Goal: Task Accomplishment & Management: Complete application form

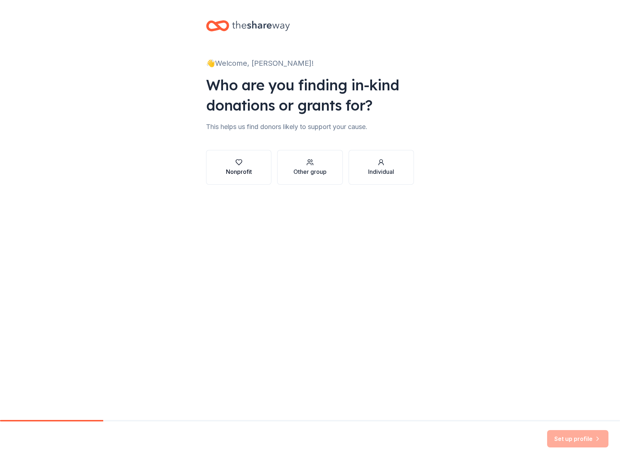
click at [234, 171] on div "Nonprofit" at bounding box center [239, 171] width 26 height 9
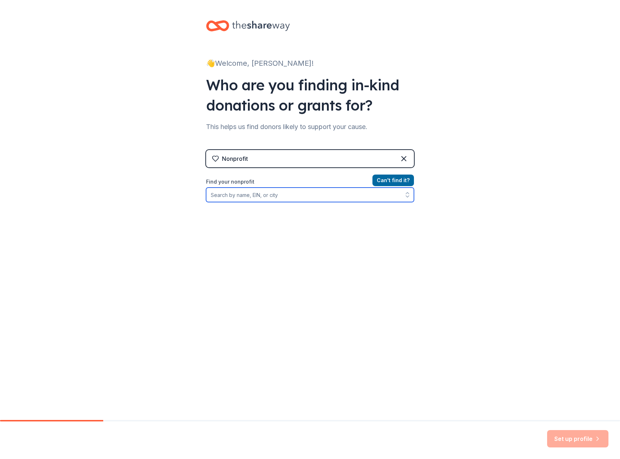
click at [253, 190] on input "Find your nonprofit" at bounding box center [310, 194] width 208 height 14
type input "Little Village Nursery"
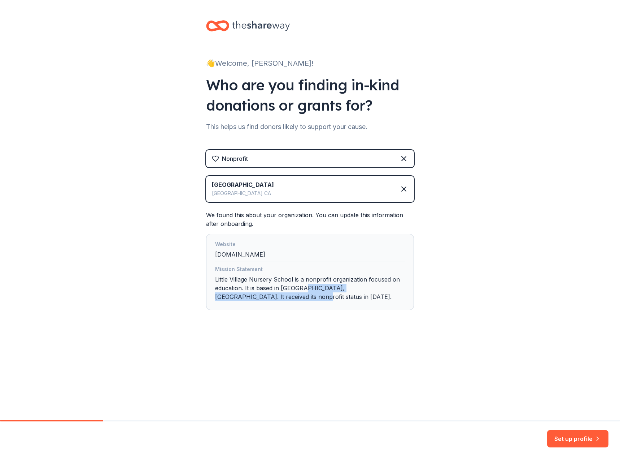
drag, startPoint x: 303, startPoint y: 287, endPoint x: 303, endPoint y: 298, distance: 10.5
click at [303, 190] on div "Mission Statement Little Village Nursery School is a nonprofit organization foc…" at bounding box center [310, 284] width 190 height 39
click at [411, 190] on button "Set up profile" at bounding box center [578, 438] width 61 height 17
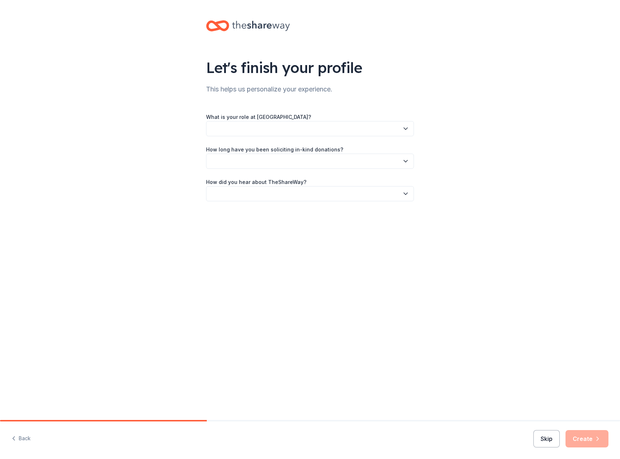
click at [411, 190] on button "Skip" at bounding box center [547, 438] width 26 height 17
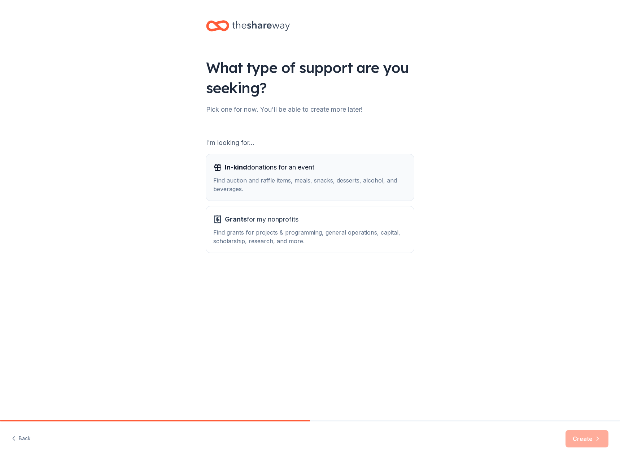
click at [361, 190] on button "In-kind donations for an event Find auction and raffle items, meals, snacks, de…" at bounding box center [310, 177] width 208 height 46
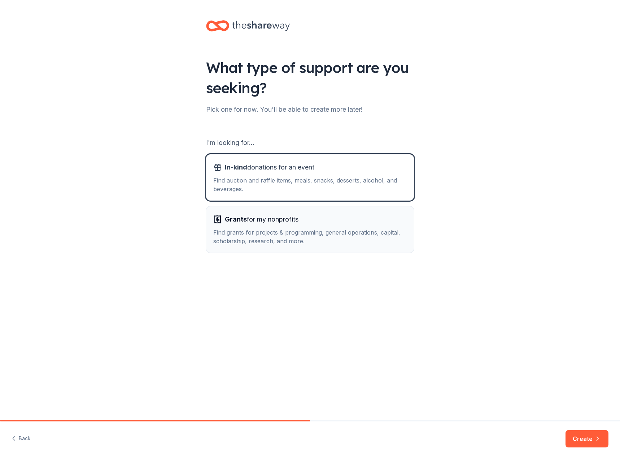
click at [353, 190] on div "Grants for my nonprofits" at bounding box center [310, 219] width 194 height 12
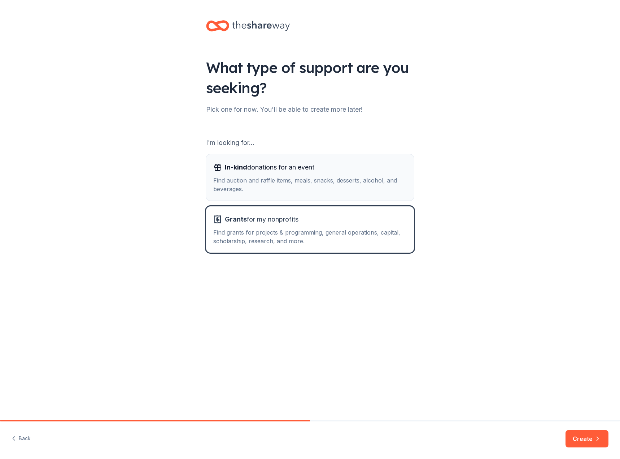
click at [363, 172] on div "In-kind donations for an event" at bounding box center [310, 167] width 194 height 12
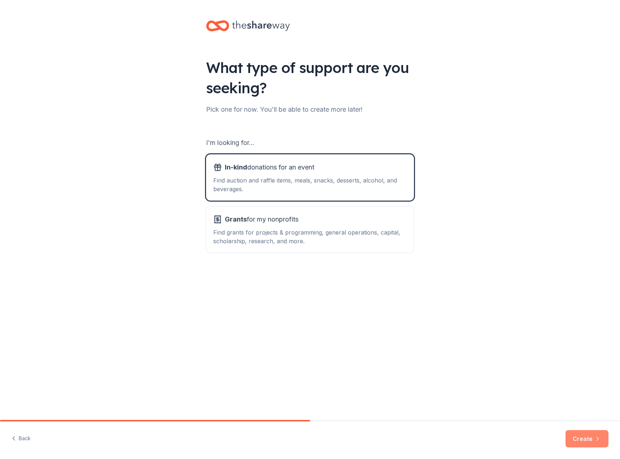
click at [411, 190] on button "Create" at bounding box center [587, 438] width 43 height 17
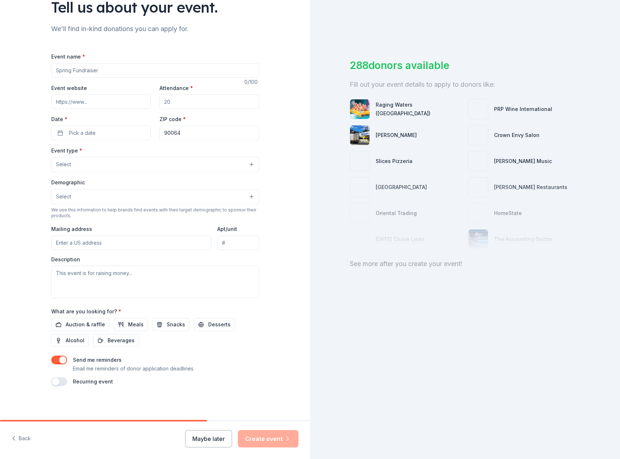
scroll to position [61, 0]
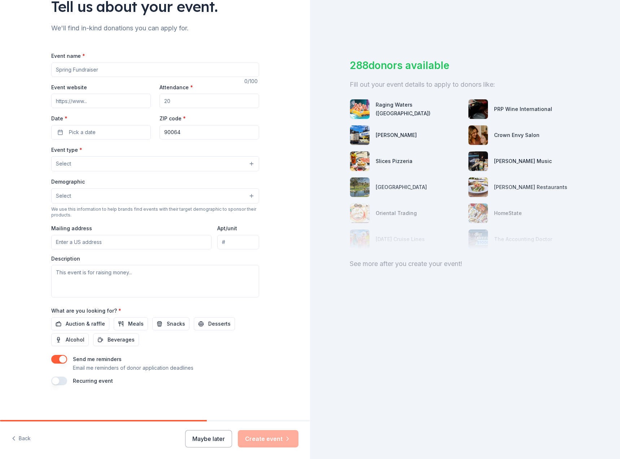
click at [55, 190] on button "button" at bounding box center [59, 359] width 16 height 9
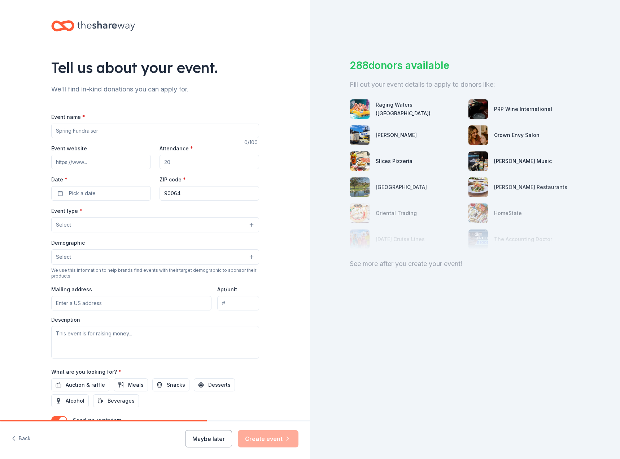
click at [115, 130] on input "Event name *" at bounding box center [155, 131] width 208 height 14
type input "2026 Spring Gala"
click at [177, 161] on input "Attendance *" at bounding box center [210, 162] width 100 height 14
click at [221, 190] on button "Select" at bounding box center [155, 224] width 208 height 15
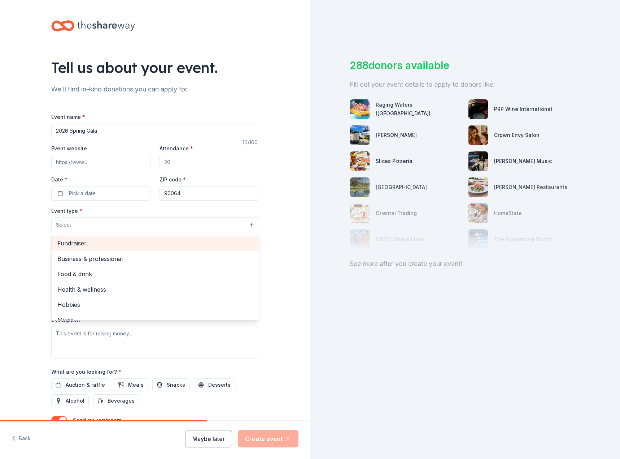
click at [156, 190] on span "Fundraiser" at bounding box center [155, 242] width 196 height 9
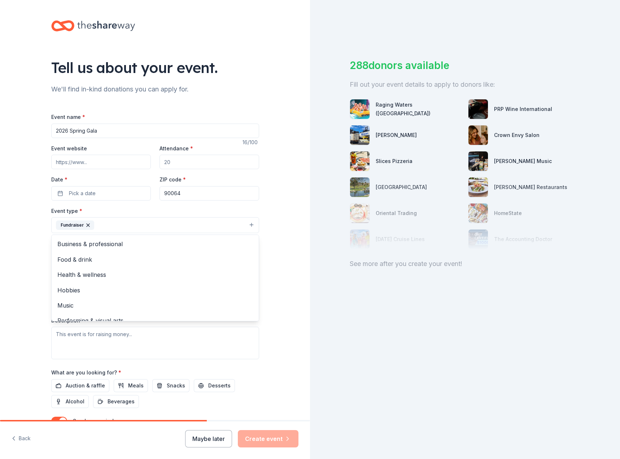
click at [201, 156] on div "Event name * 2026 Spring Gala 16 /100 Event website Attendance * Date * Pick a …" at bounding box center [155, 279] width 208 height 334
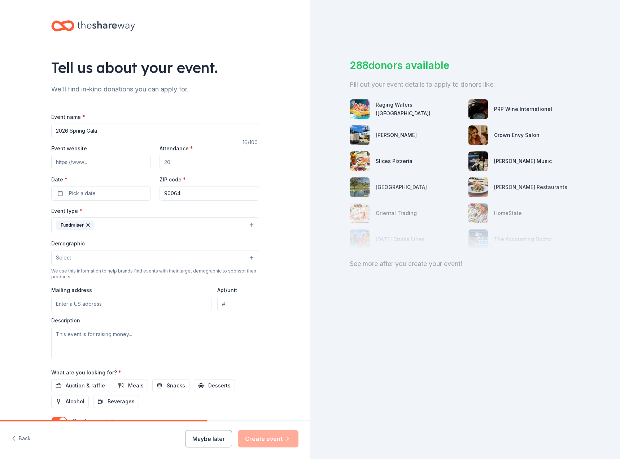
click at [201, 156] on input "Attendance *" at bounding box center [210, 162] width 100 height 14
click at [197, 158] on input "Attendance *" at bounding box center [210, 162] width 100 height 14
type input "60"
click at [77, 190] on span "Pick a date" at bounding box center [82, 193] width 27 height 9
click at [136, 190] on button "Go to next month" at bounding box center [137, 212] width 10 height 10
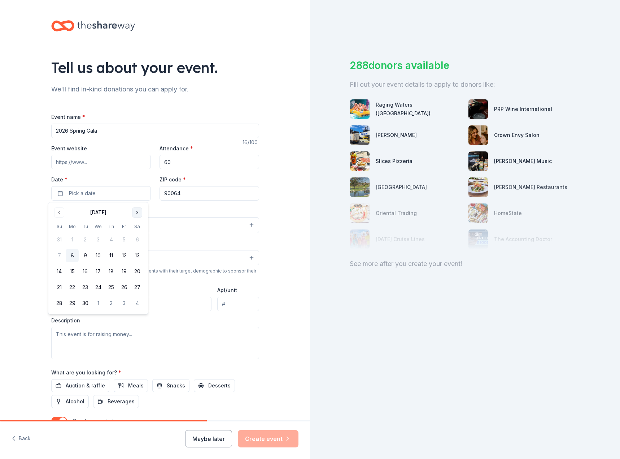
click at [136, 190] on button "Go to next month" at bounding box center [137, 212] width 10 height 10
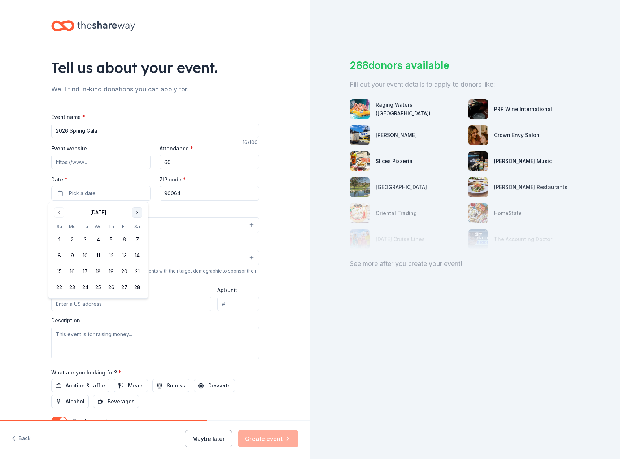
click at [136, 190] on button "Go to next month" at bounding box center [137, 212] width 10 height 10
click at [137, 190] on button "18" at bounding box center [137, 271] width 13 height 13
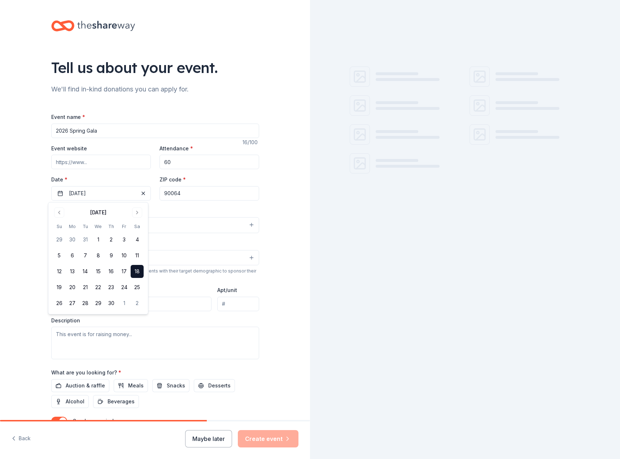
click at [269, 190] on div "Tell us about your event. We'll find in-kind donations you can apply for. Event…" at bounding box center [155, 240] width 310 height 481
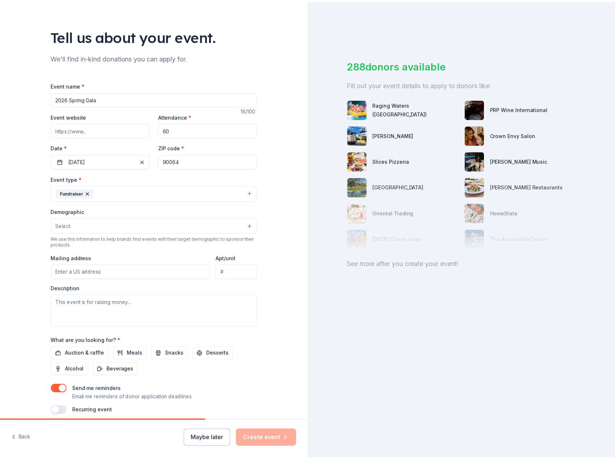
scroll to position [62, 0]
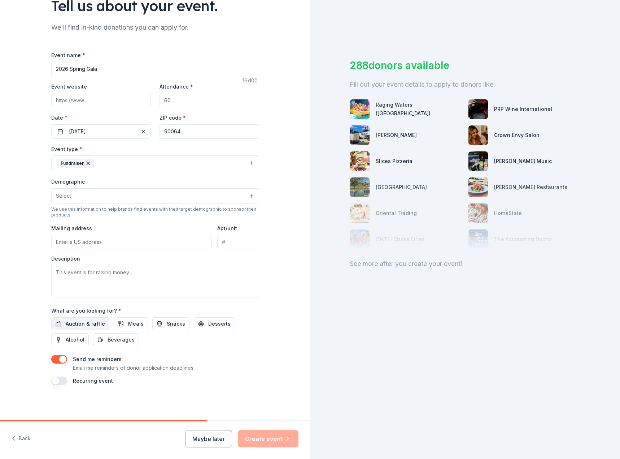
click at [86, 190] on span "Auction & raffle" at bounding box center [85, 323] width 39 height 9
click at [84, 190] on button "Auction & raffle" at bounding box center [80, 323] width 58 height 13
click at [93, 190] on span "Auction & raffle" at bounding box center [85, 323] width 39 height 9
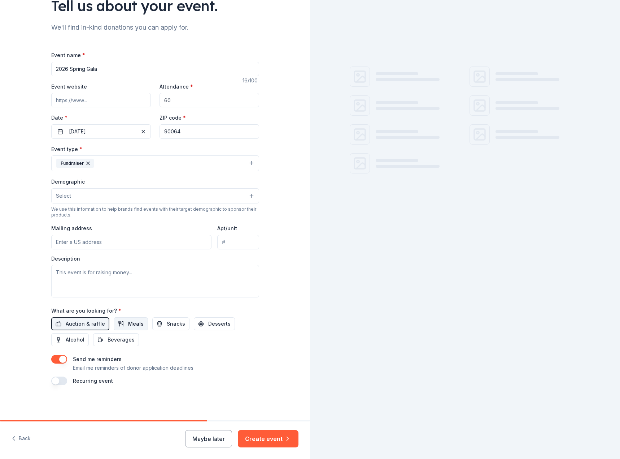
click at [128, 190] on span "Meals" at bounding box center [136, 323] width 16 height 9
click at [199, 190] on button "Desserts" at bounding box center [214, 323] width 41 height 13
click at [58, 190] on button "Alcohol" at bounding box center [70, 339] width 38 height 13
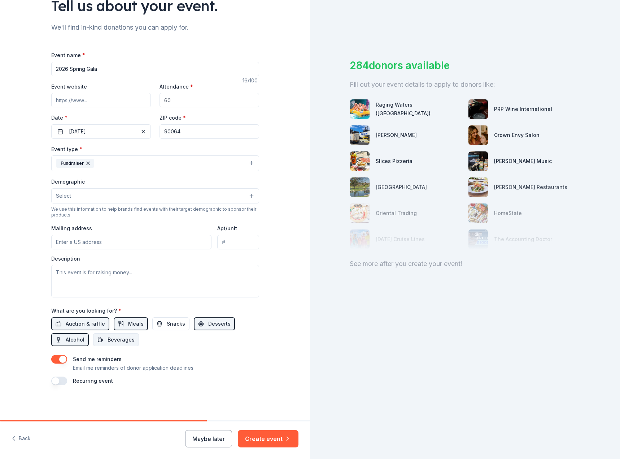
click at [122, 190] on span "Beverages" at bounding box center [121, 339] width 27 height 9
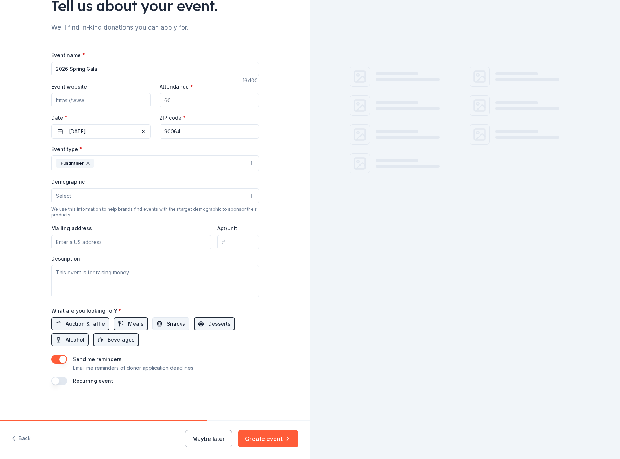
click at [167, 190] on span "Snacks" at bounding box center [176, 323] width 18 height 9
click at [274, 190] on button "Create event" at bounding box center [268, 438] width 61 height 17
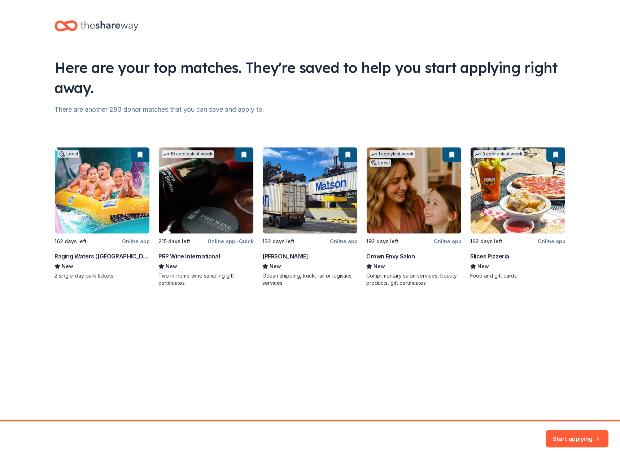
click at [90, 190] on div "Local 162 days left Online app Raging Waters (Los Angeles) New 2 single-day par…" at bounding box center [310, 216] width 511 height 139
click at [78, 190] on div "Local 162 days left Online app Raging Waters (Los Angeles) New 2 single-day par…" at bounding box center [310, 216] width 511 height 139
click at [411, 190] on button "Start applying" at bounding box center [577, 433] width 63 height 17
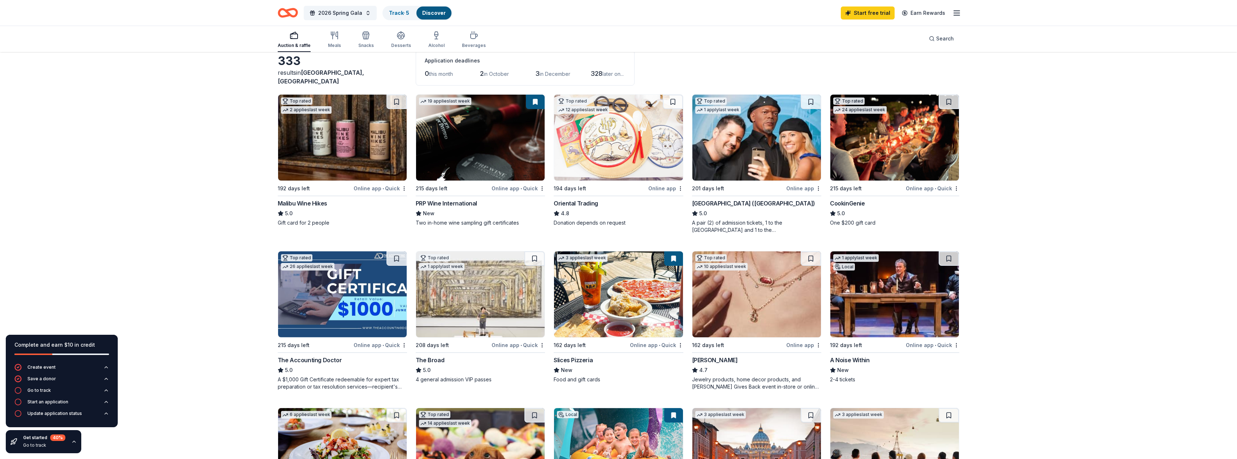
scroll to position [36, 0]
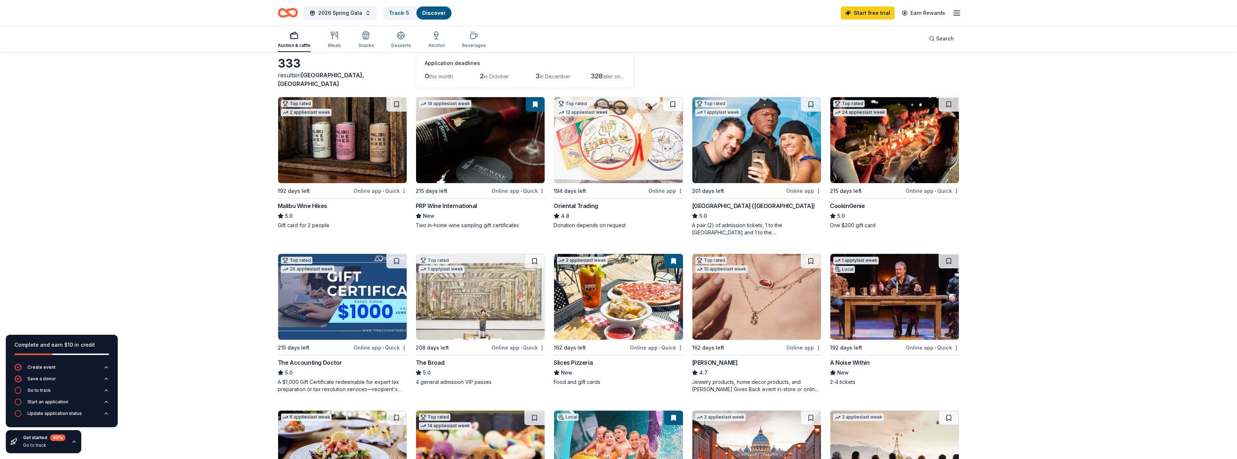
click at [297, 189] on div "192 days left" at bounding box center [294, 191] width 32 height 9
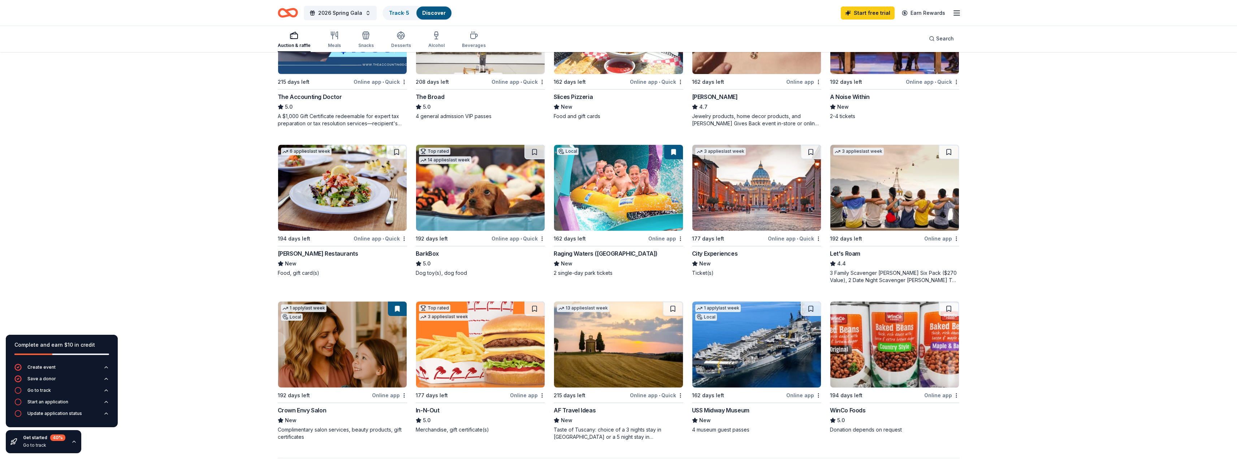
scroll to position [325, 0]
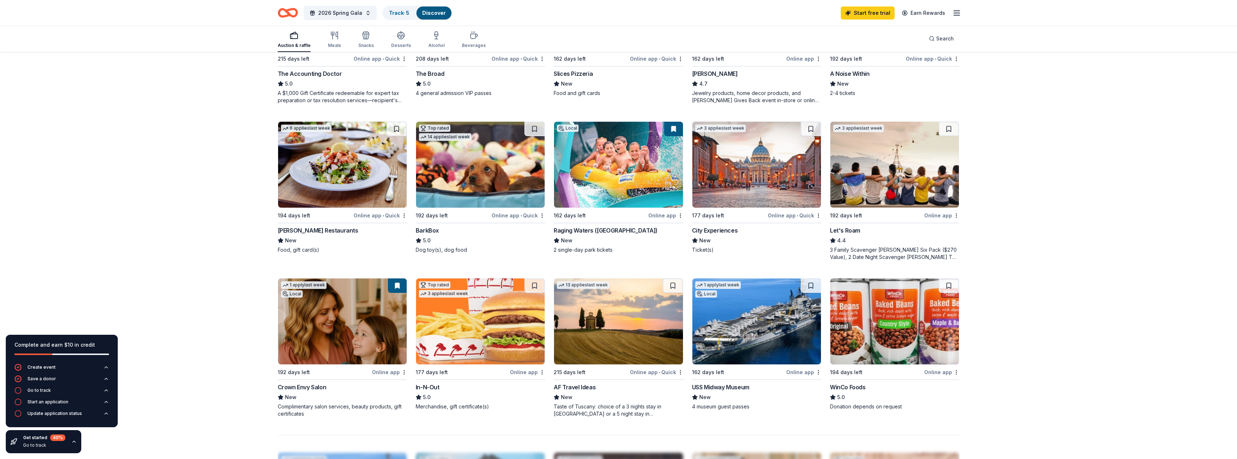
click at [411, 190] on div "Raging Waters (Los Angeles)" at bounding box center [606, 230] width 104 height 9
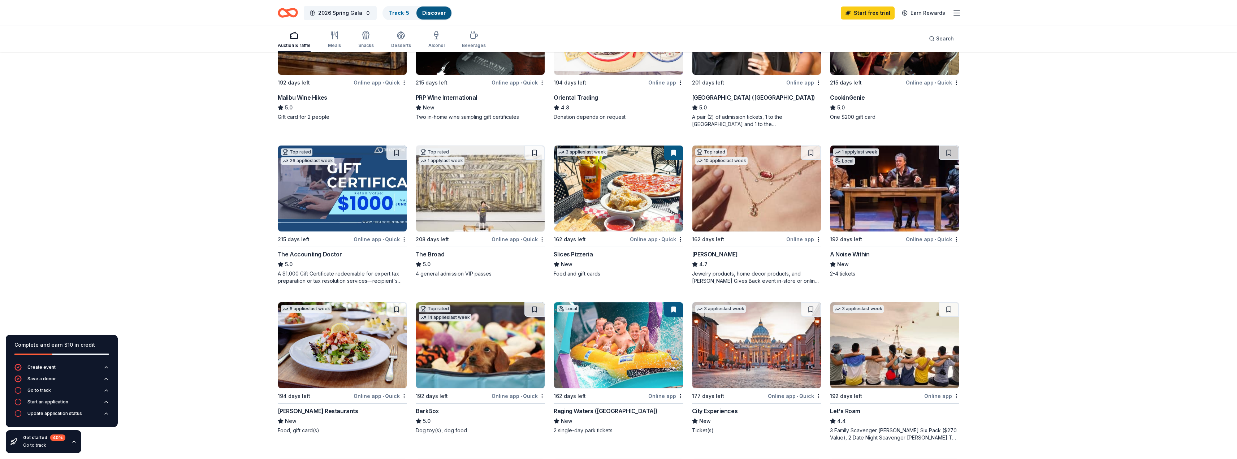
scroll to position [0, 0]
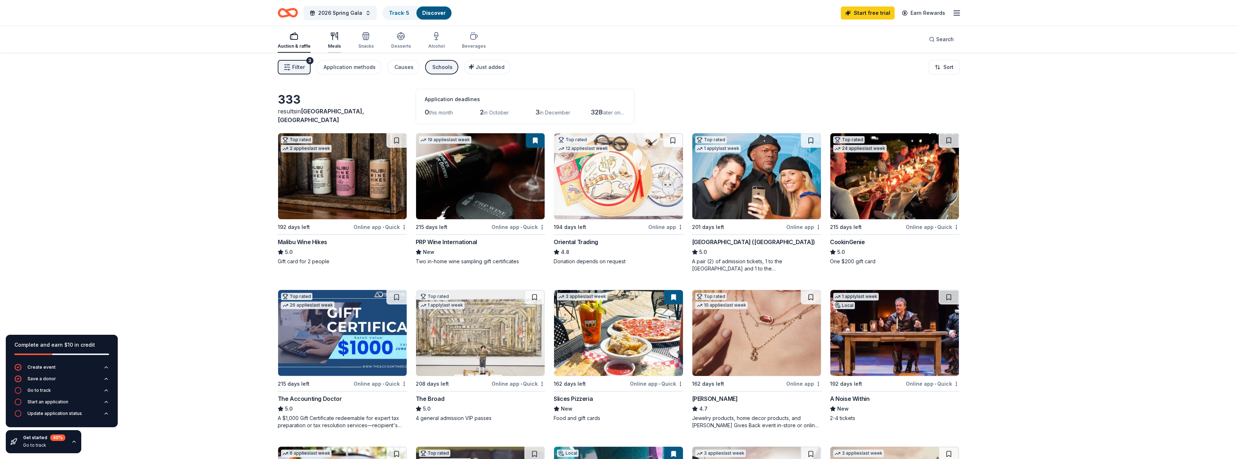
click at [337, 40] on div "Meals" at bounding box center [334, 40] width 13 height 17
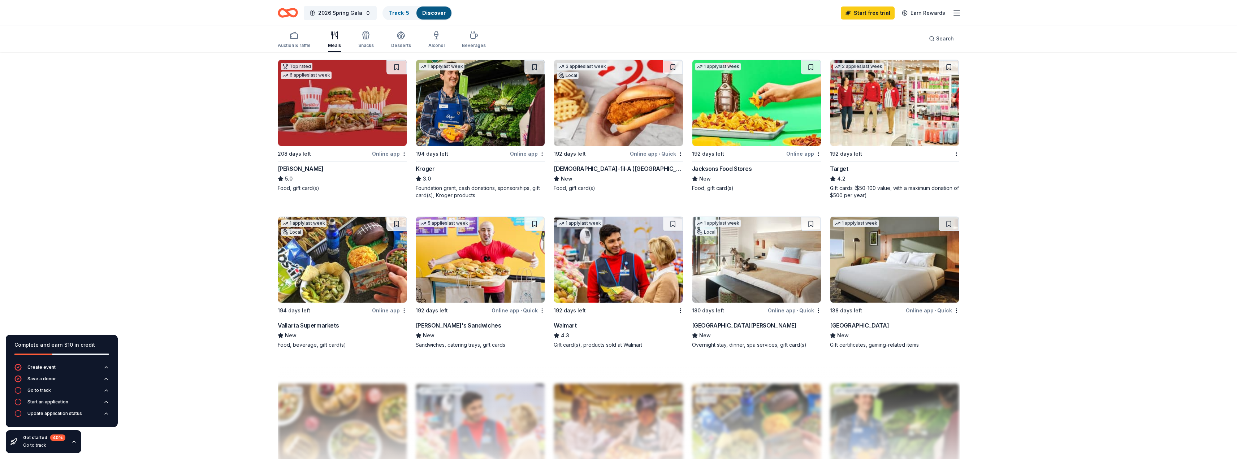
scroll to position [397, 0]
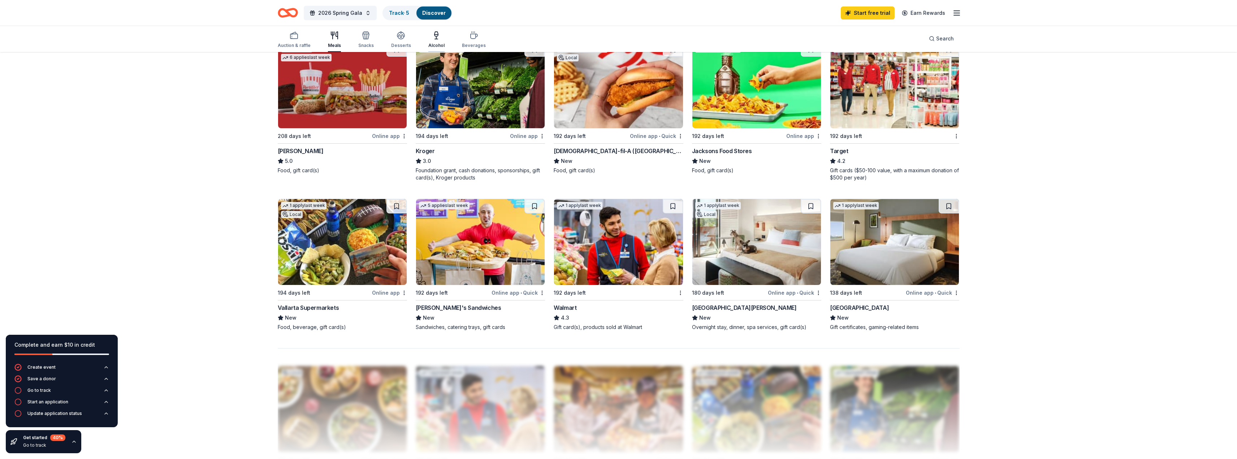
click at [411, 39] on div "button" at bounding box center [436, 35] width 16 height 9
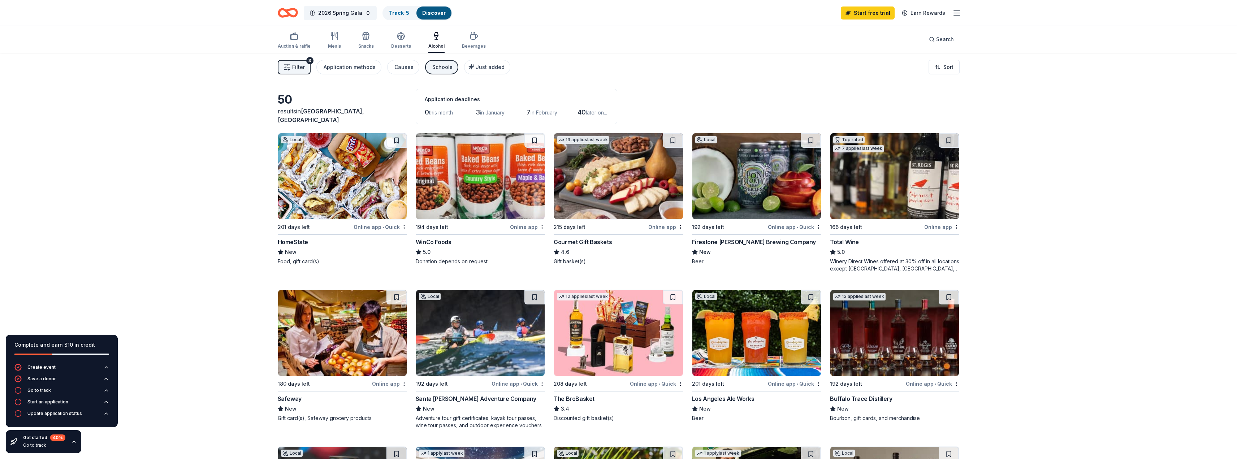
click at [411, 190] on div "Firestone Walker Brewing Company" at bounding box center [754, 242] width 124 height 9
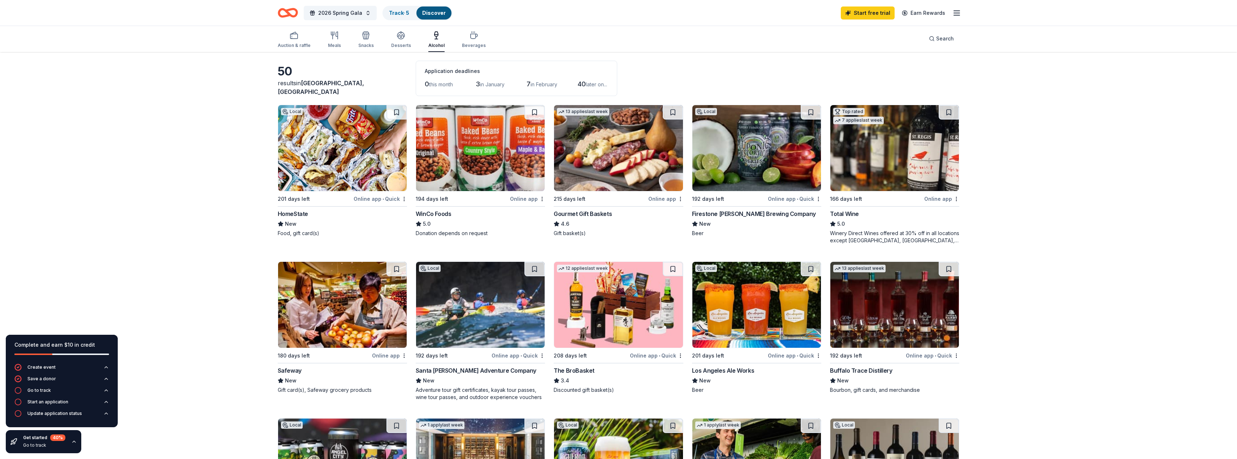
scroll to position [108, 0]
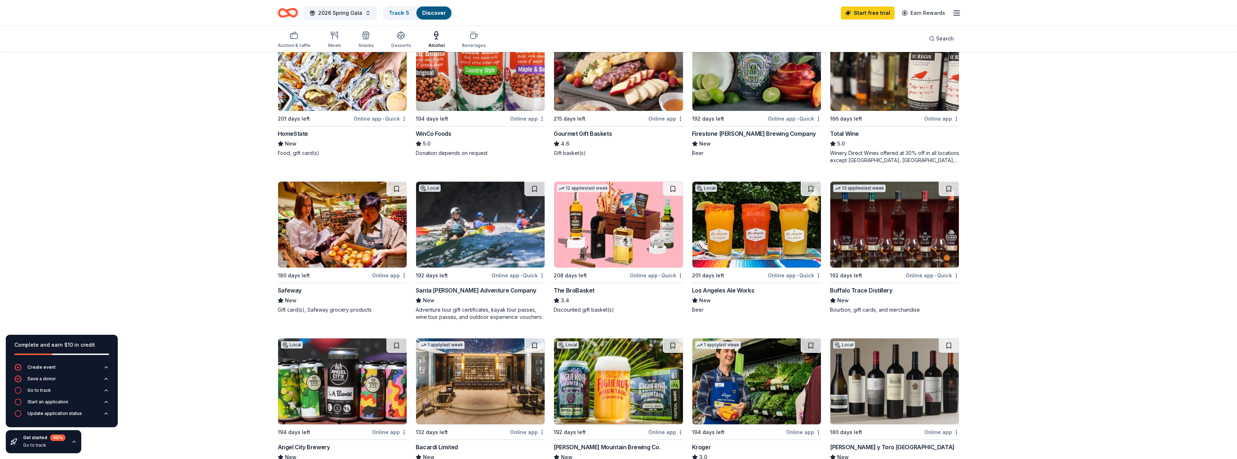
click at [411, 190] on div "Los Angeles Ale Works" at bounding box center [723, 290] width 62 height 9
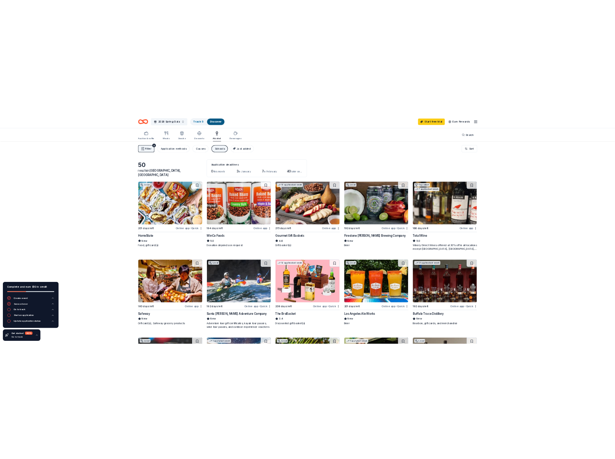
scroll to position [0, 0]
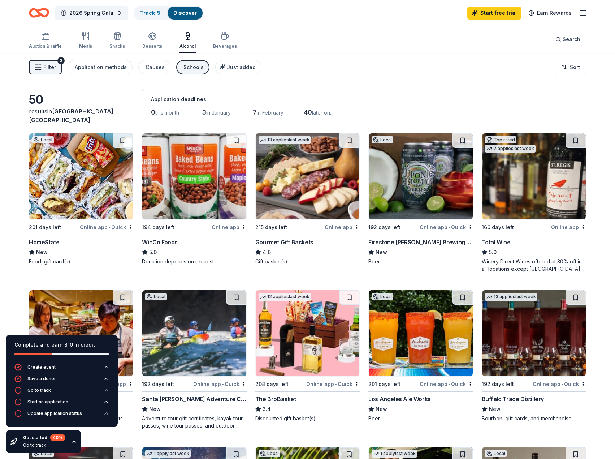
click at [148, 39] on icon "button" at bounding box center [152, 36] width 9 height 9
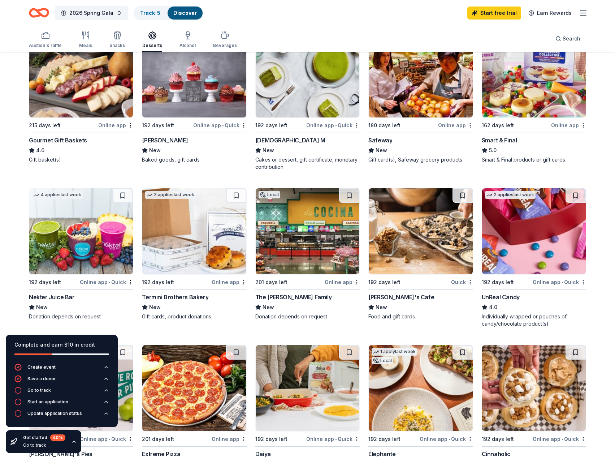
scroll to position [253, 0]
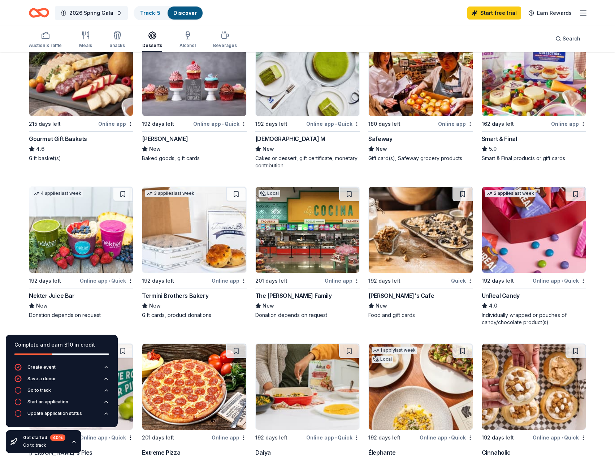
click at [265, 139] on div "[DEMOGRAPHIC_DATA] M" at bounding box center [290, 138] width 70 height 9
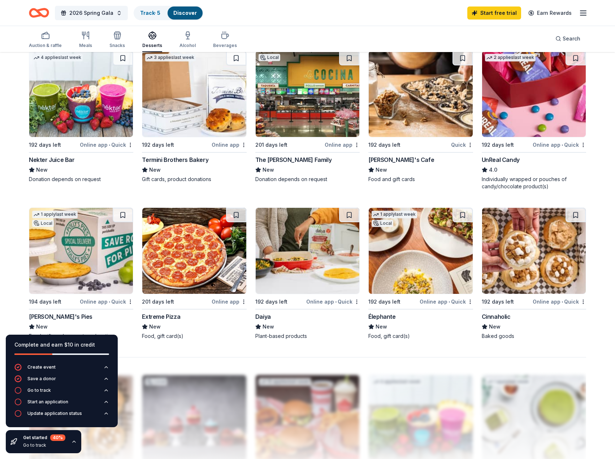
scroll to position [397, 0]
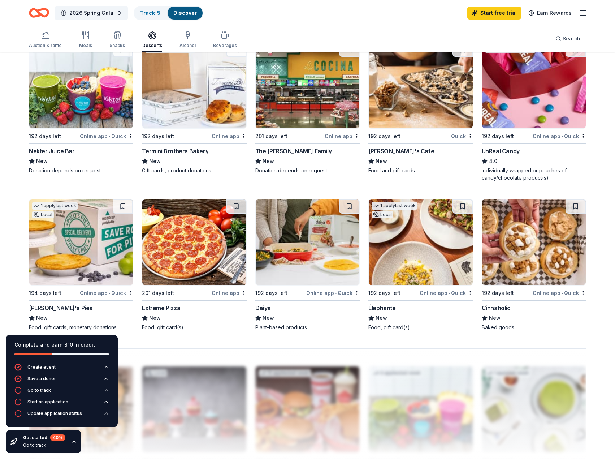
click at [382, 190] on div "Élephante" at bounding box center [381, 307] width 27 height 9
click at [221, 38] on icon "button" at bounding box center [225, 35] width 9 height 9
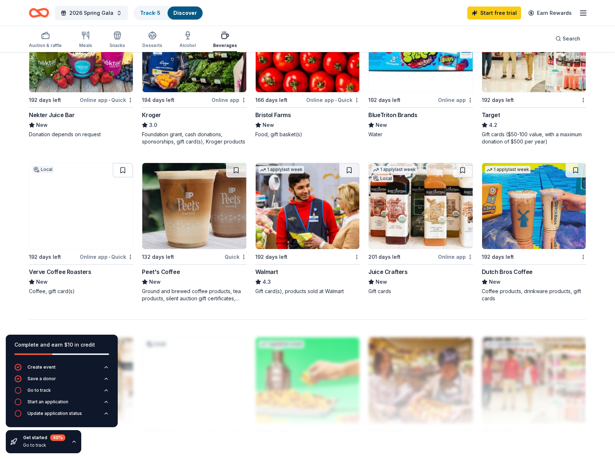
scroll to position [470, 0]
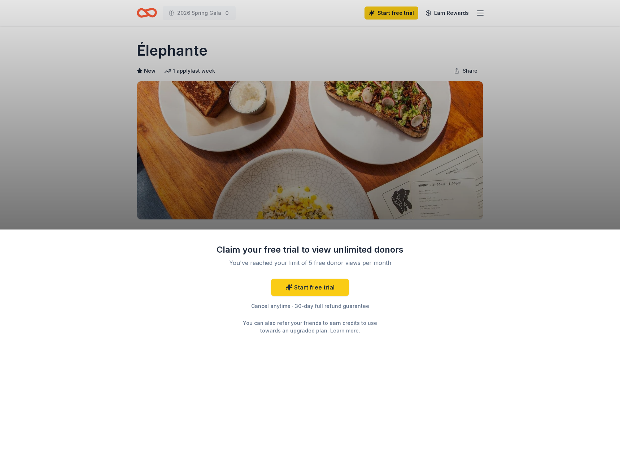
click at [562, 195] on div "Claim your free trial to view unlimited donors You've reached your limit of 5 f…" at bounding box center [310, 229] width 620 height 459
